Goal: Task Accomplishment & Management: Manage account settings

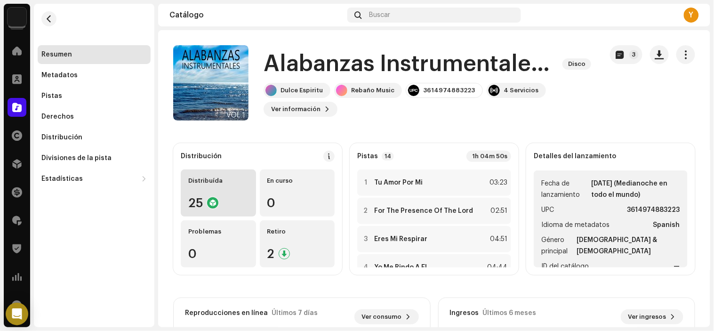
scroll to position [303, 0]
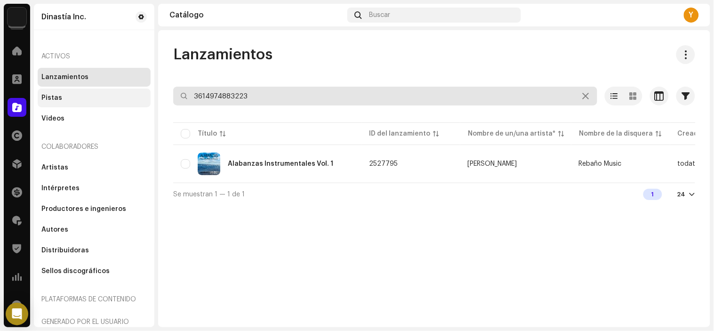
drag, startPoint x: 0, startPoint y: 0, endPoint x: 63, endPoint y: 90, distance: 109.9
click at [63, 91] on div "Dinastía Inc. Inicio Clientes Catálogo Derechos Distribución Financiar Regalías…" at bounding box center [357, 165] width 714 height 331
paste input "2042"
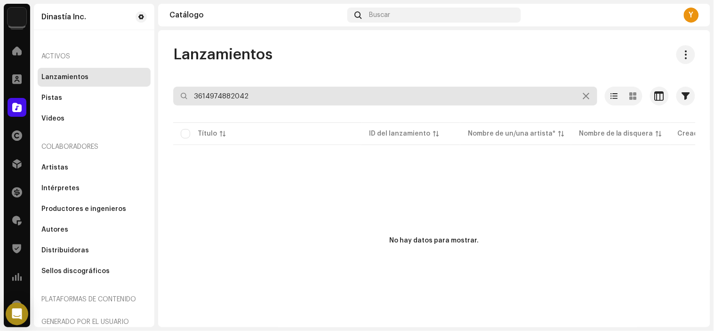
click at [279, 96] on input "3614974882042" at bounding box center [385, 96] width 424 height 19
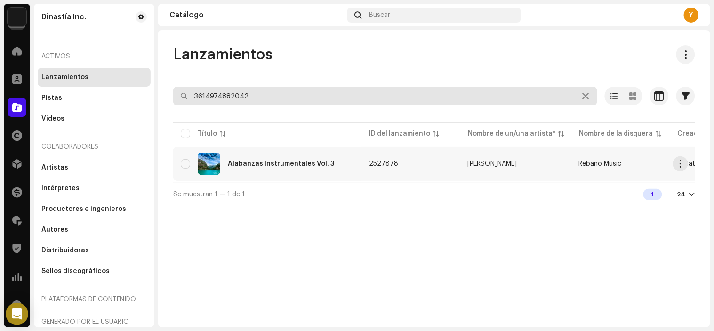
type input "3614974882042"
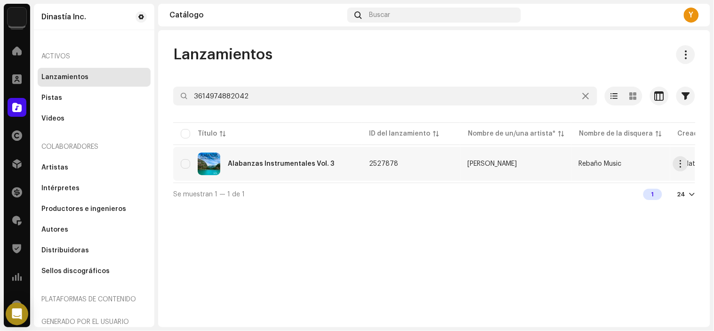
click at [300, 175] on td "Alabanzas Instrumentales Vol. 3" at bounding box center [267, 164] width 188 height 34
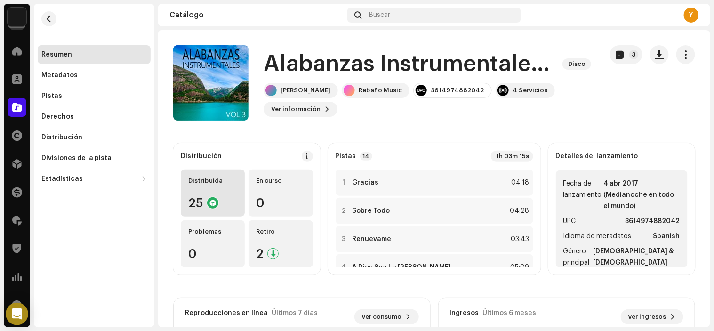
click at [226, 198] on div "25" at bounding box center [212, 203] width 49 height 12
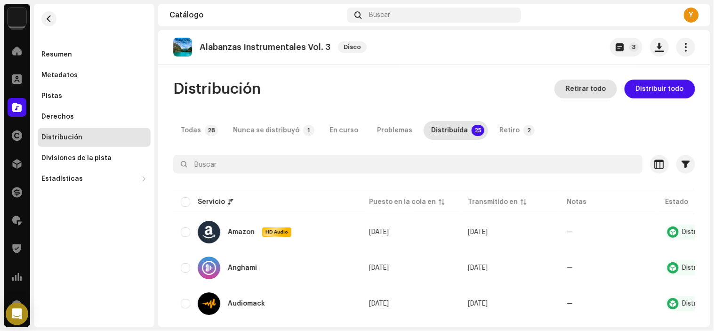
click at [575, 80] on span "Retirar todo" at bounding box center [585, 89] width 40 height 19
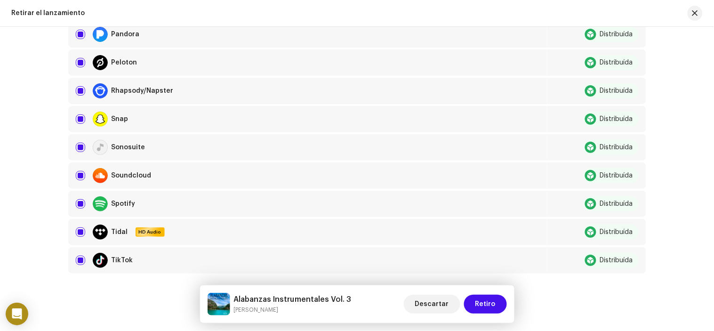
scroll to position [686, 0]
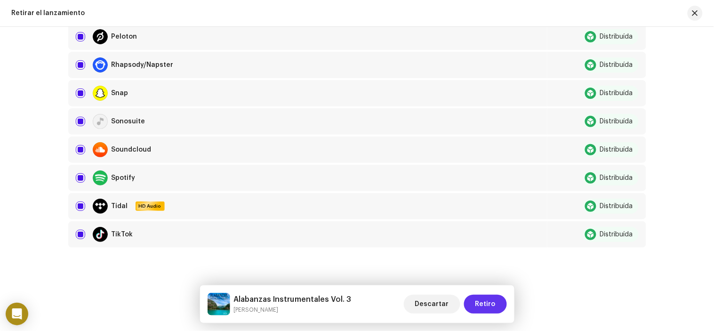
click at [486, 311] on span "Retiro" at bounding box center [485, 303] width 20 height 19
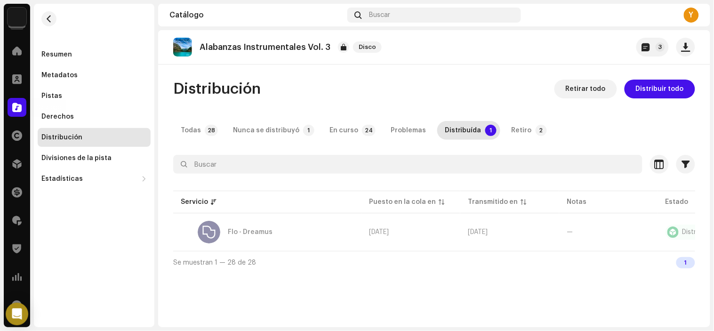
click at [20, 98] on div at bounding box center [17, 107] width 19 height 19
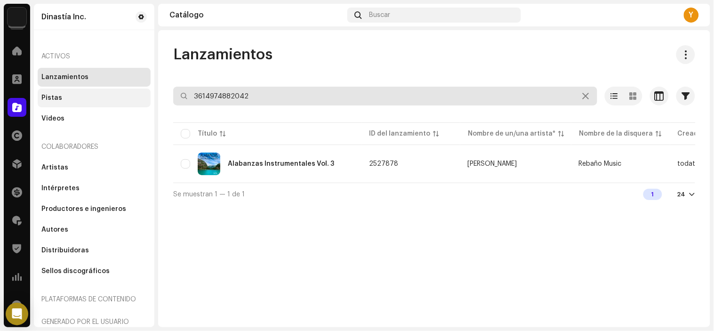
paste input "3223"
drag, startPoint x: 255, startPoint y: 93, endPoint x: 39, endPoint y: 90, distance: 216.9
click at [39, 91] on div "Dinastía Inc. Inicio Clientes Catálogo Derechos Distribución Financiar Regalías…" at bounding box center [357, 165] width 714 height 331
type input "3614974883223"
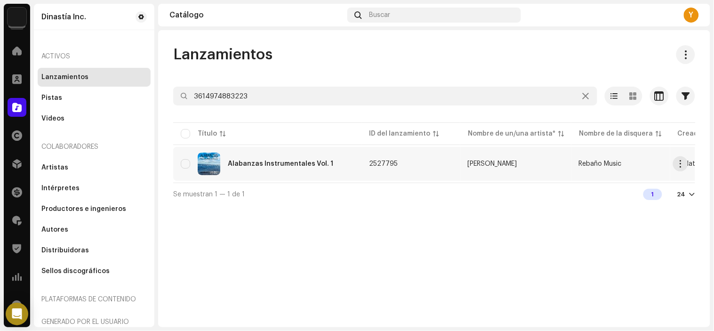
click at [288, 158] on div "Alabanzas Instrumentales Vol. 1" at bounding box center [267, 163] width 173 height 23
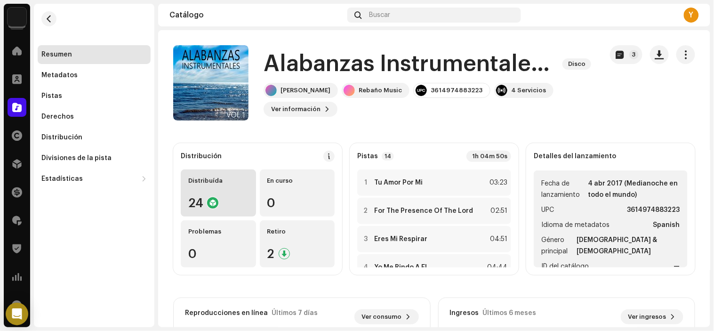
click at [196, 202] on div "24" at bounding box center [218, 203] width 60 height 12
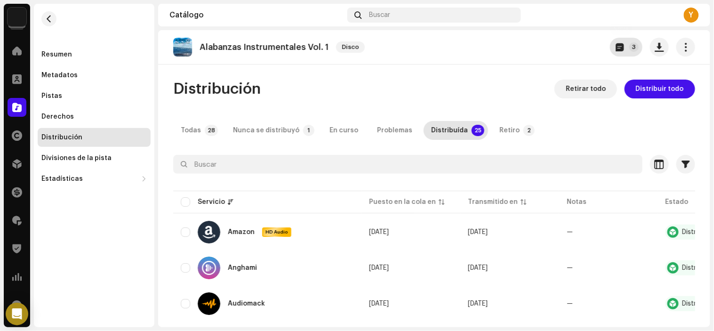
click at [615, 47] on span "button" at bounding box center [619, 47] width 8 height 8
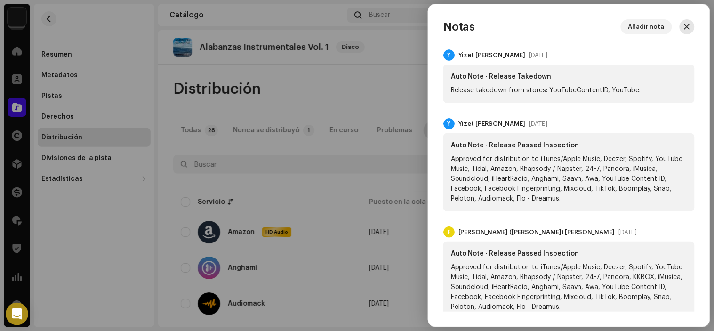
click at [686, 28] on span "button" at bounding box center [687, 27] width 6 height 8
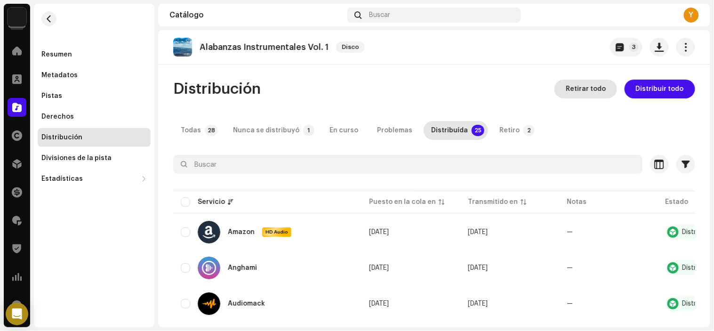
click at [595, 81] on span "Retirar todo" at bounding box center [585, 89] width 40 height 19
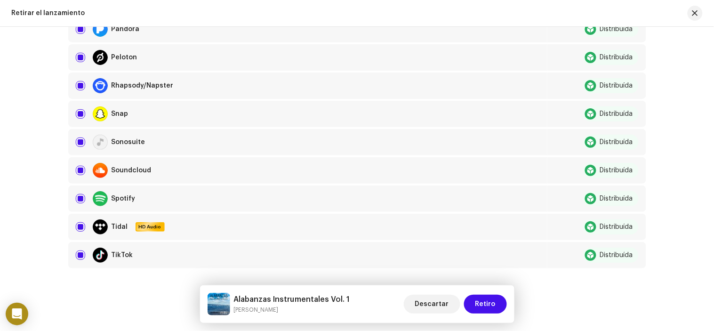
scroll to position [686, 0]
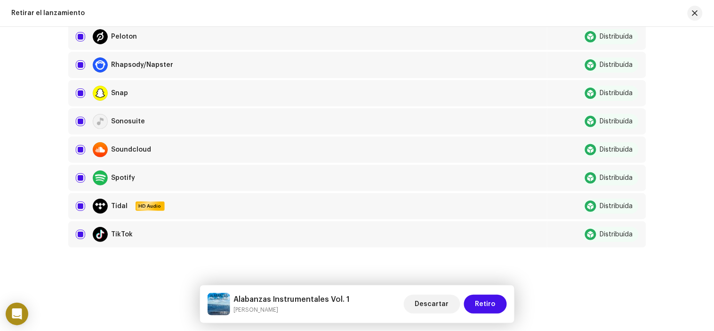
click at [485, 293] on div "Descartar Retiro" at bounding box center [455, 304] width 103 height 23
click at [485, 294] on div "Descartar Retiro" at bounding box center [455, 304] width 103 height 23
click at [492, 297] on span "Retiro" at bounding box center [485, 303] width 20 height 19
